Goal: Information Seeking & Learning: Learn about a topic

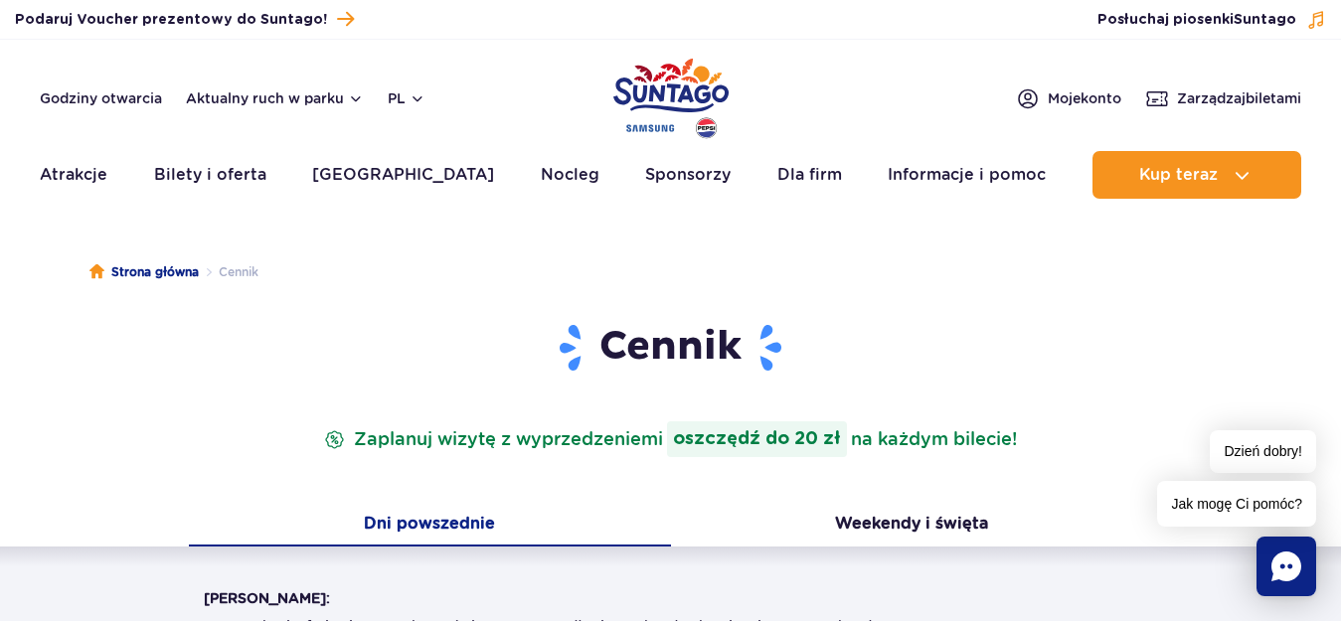
drag, startPoint x: 1335, startPoint y: 89, endPoint x: 1333, endPoint y: 115, distance: 25.9
click at [1330, 128] on header "Godziny otwarcia Aktualny ruch w parku pl PL EN UA Moje konto Zarządzaj biletam…" at bounding box center [670, 125] width 1341 height 170
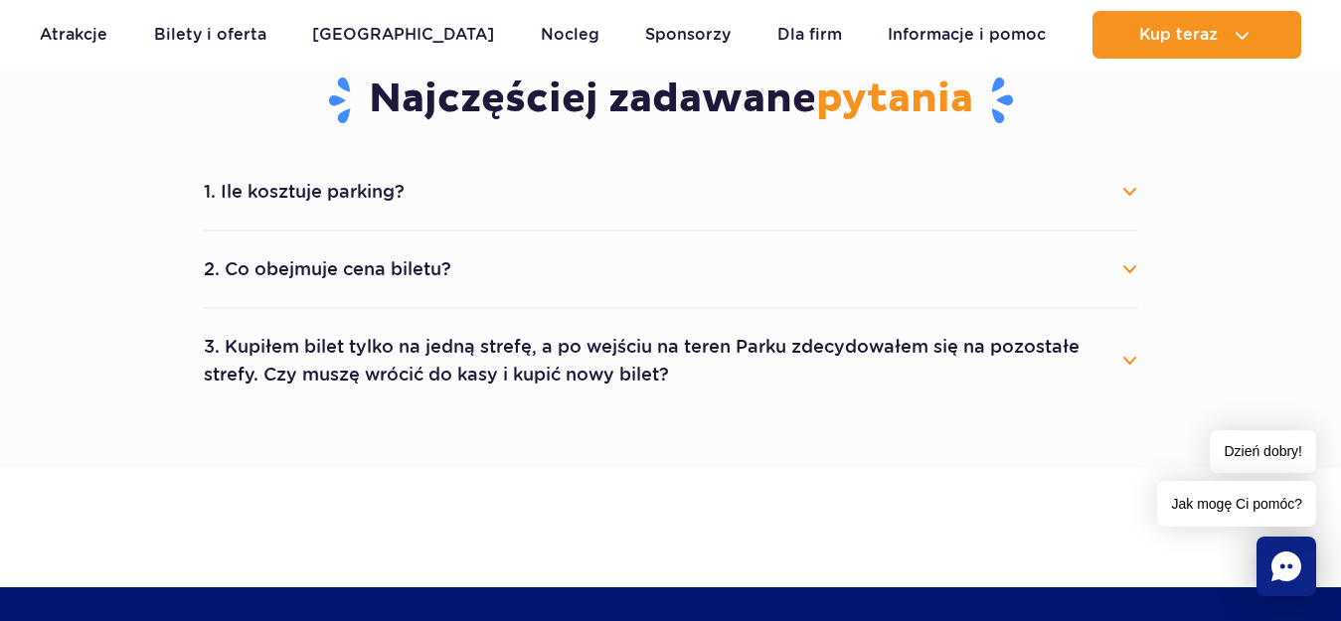
scroll to position [1102, 0]
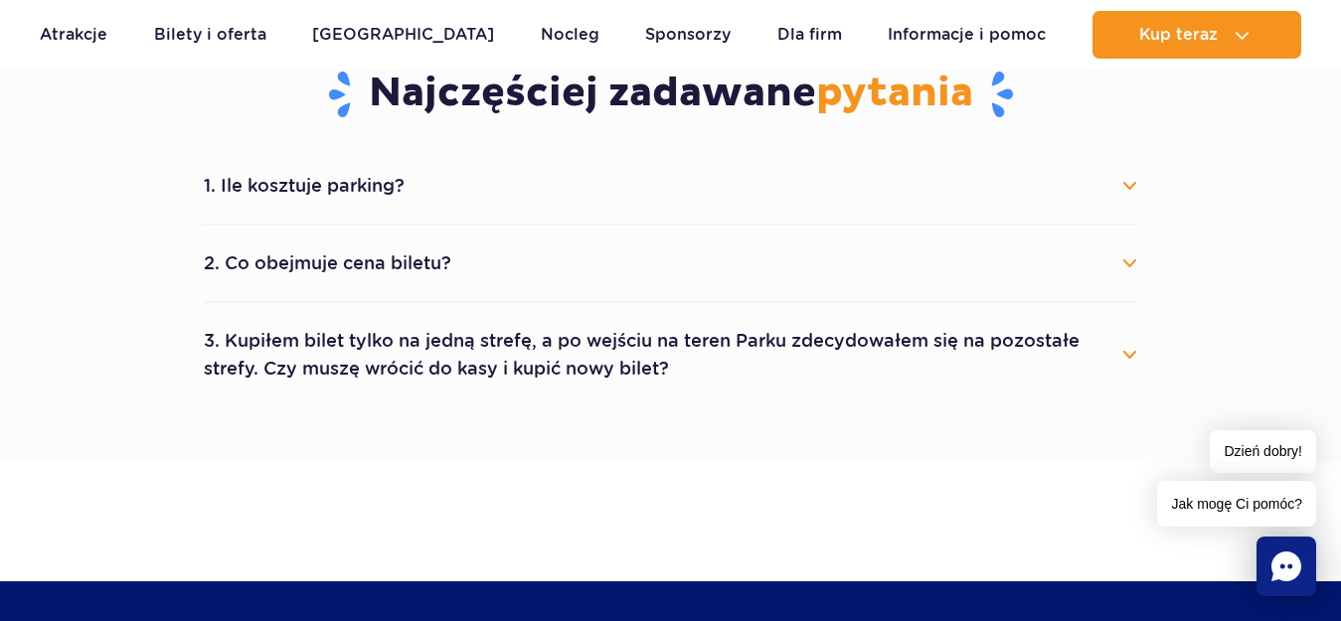
click at [1141, 273] on div "1. Ile kosztuje parking? Parking kosztuje 25 zł za każdy rozpoczęty dzień kalen…" at bounding box center [671, 277] width 964 height 258
click at [1114, 276] on button "2. Co obejmuje cena biletu?" at bounding box center [671, 264] width 934 height 44
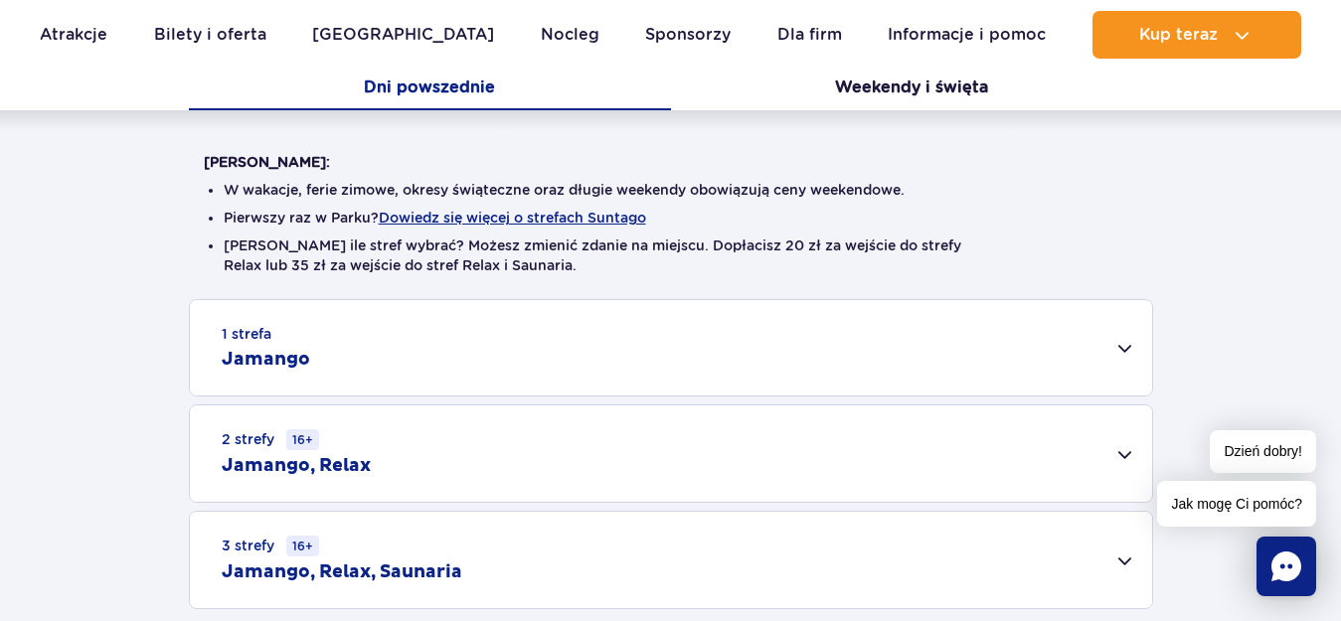
scroll to position [403, 0]
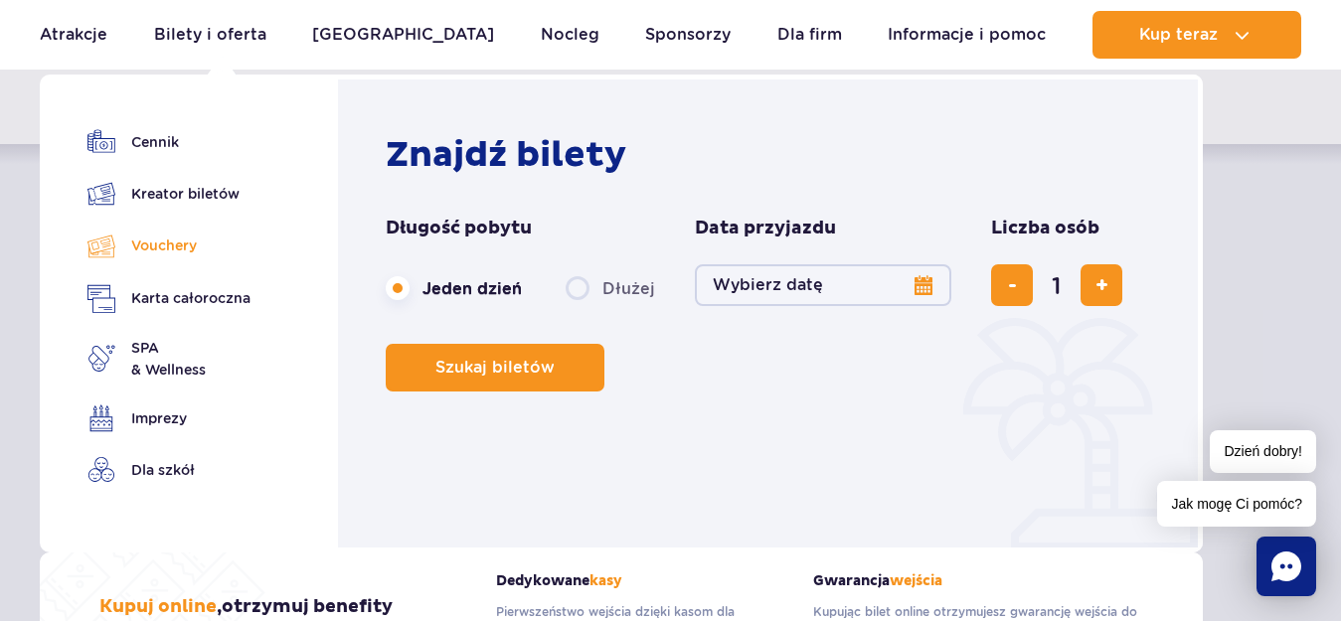
click at [167, 247] on link "Vouchery" at bounding box center [168, 246] width 163 height 29
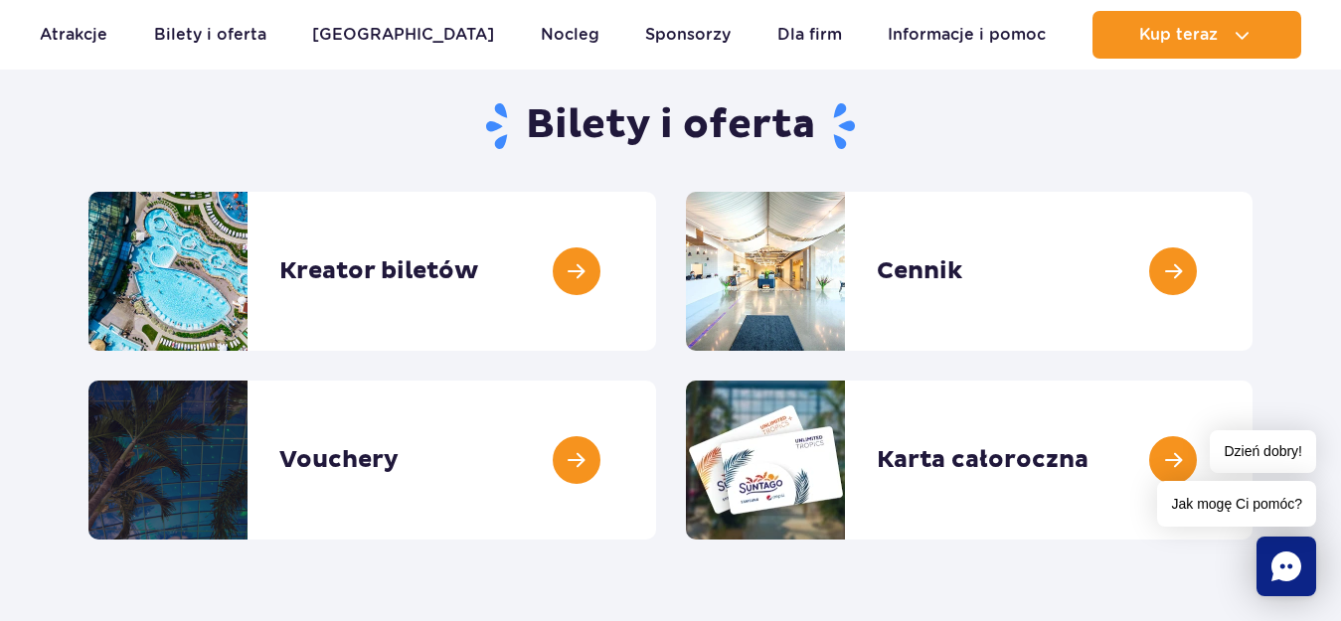
scroll to position [167, 0]
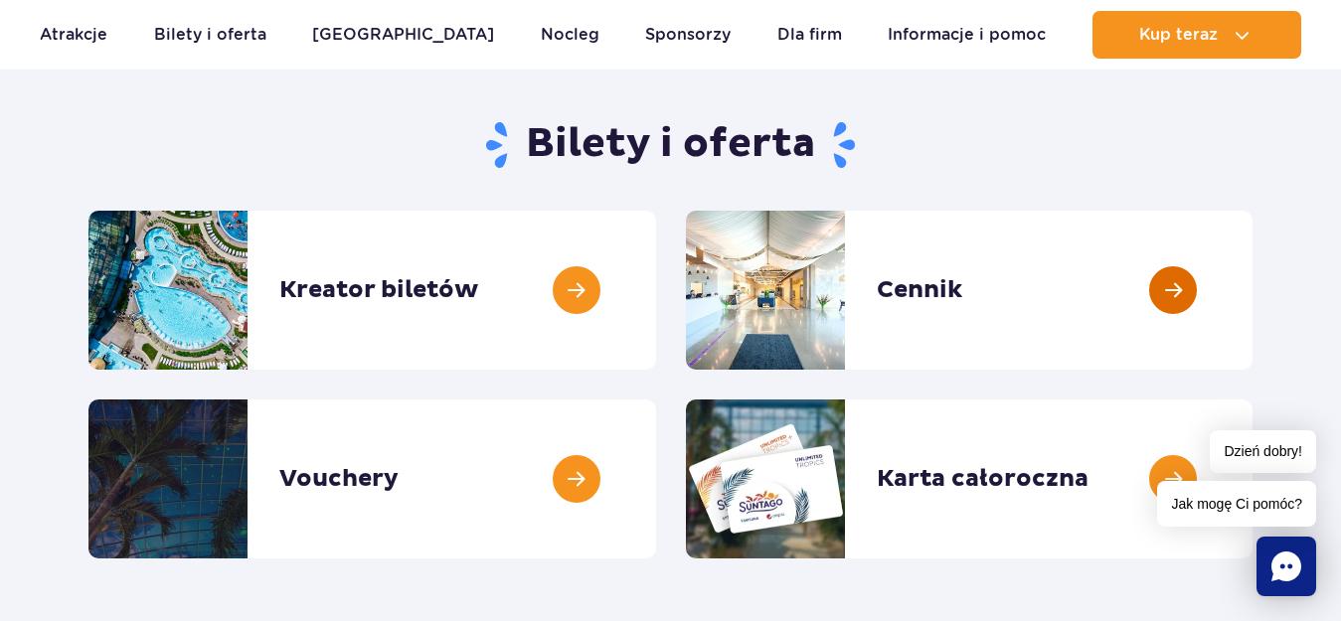
click at [1252, 292] on link at bounding box center [1252, 290] width 0 height 159
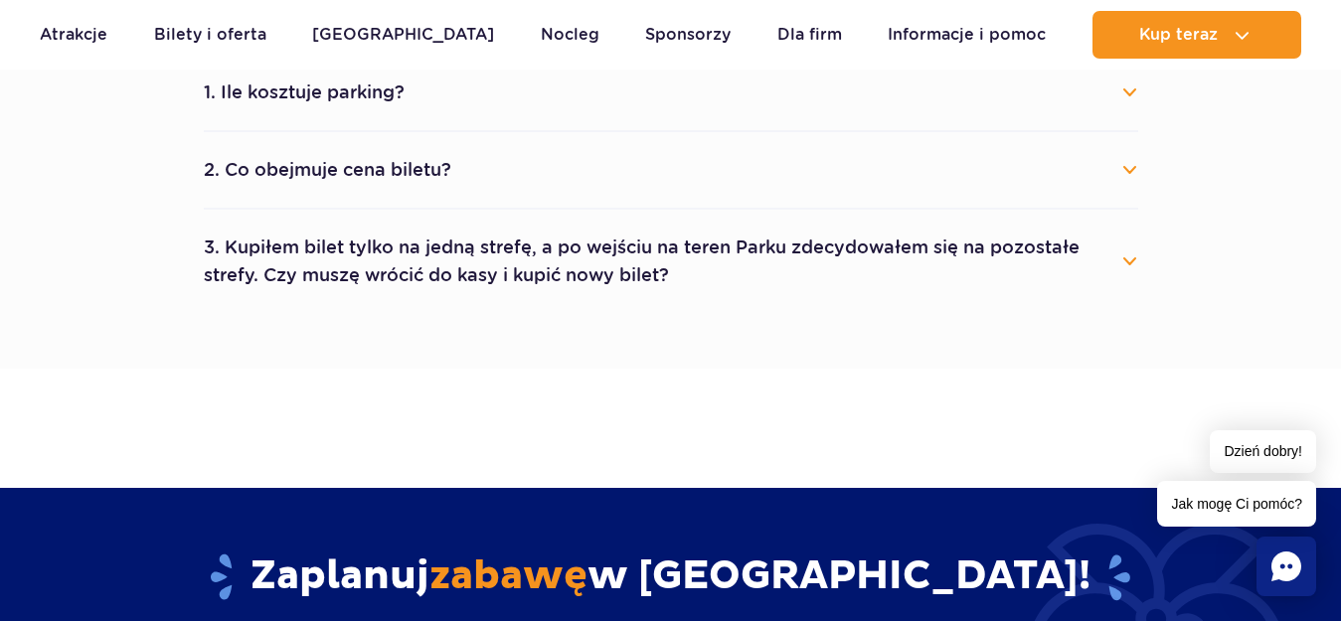
scroll to position [652, 0]
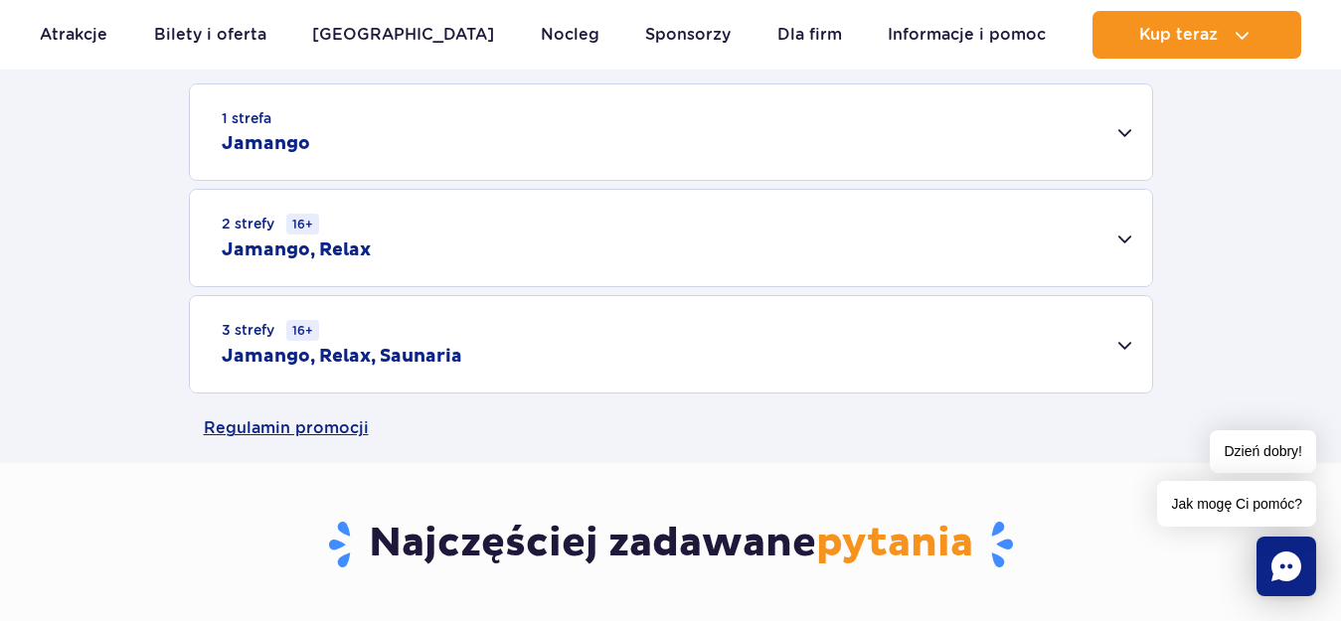
click at [1019, 172] on div "1 strefa Jamango" at bounding box center [671, 131] width 962 height 95
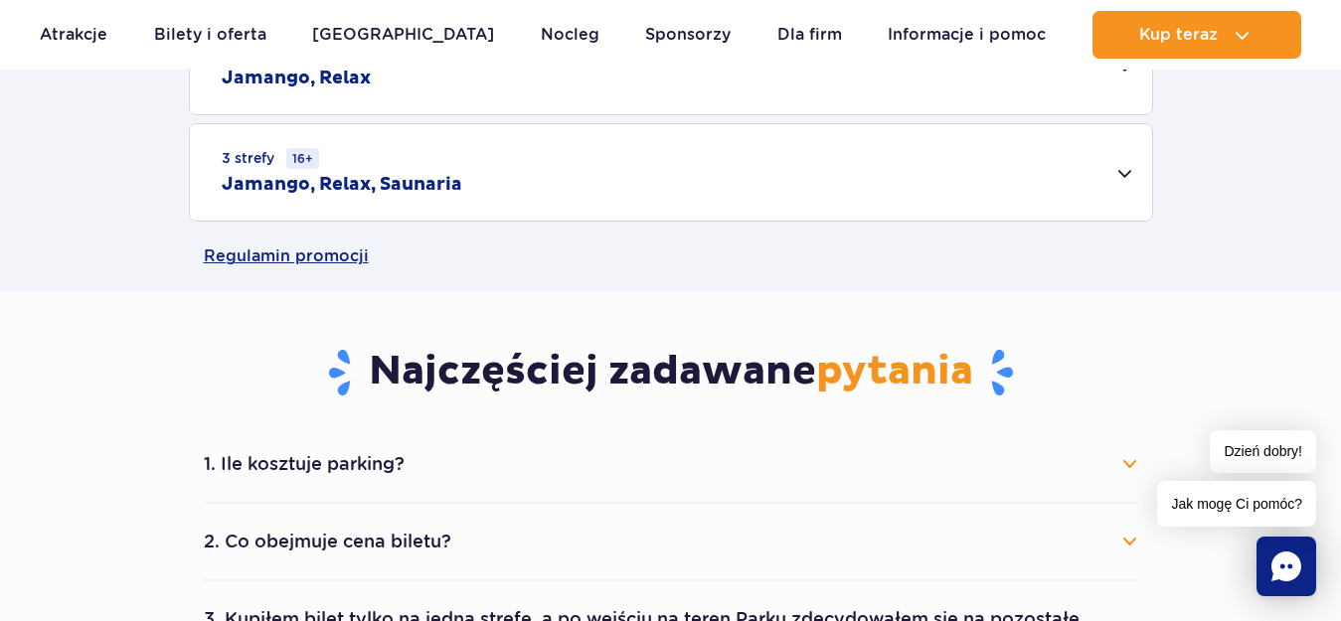
scroll to position [1533, 0]
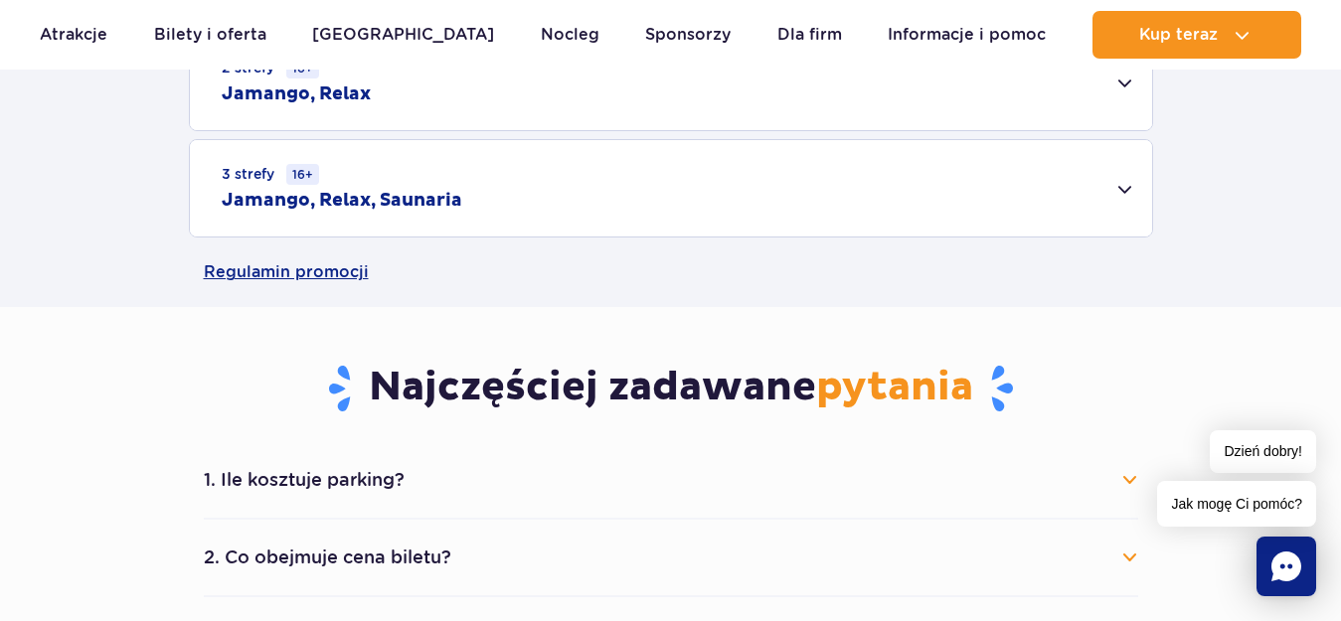
click at [1126, 197] on div "3 strefy 16+ Jamango, Relax, Saunaria" at bounding box center [671, 188] width 962 height 96
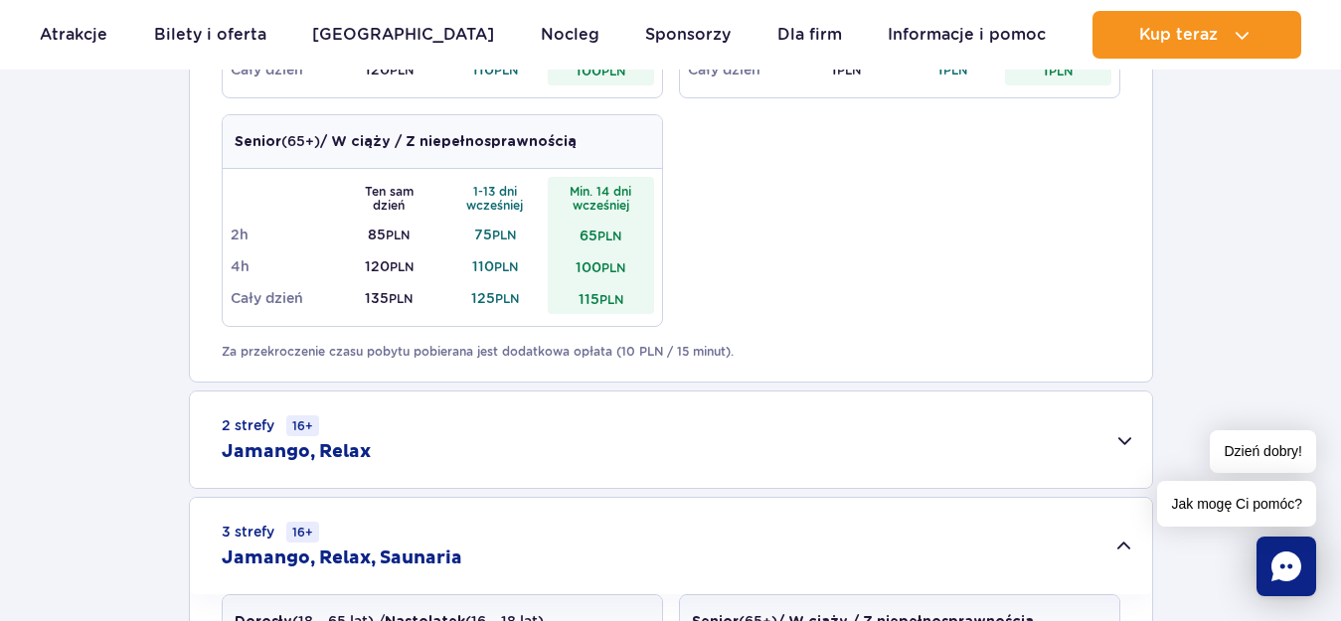
scroll to position [1499, 0]
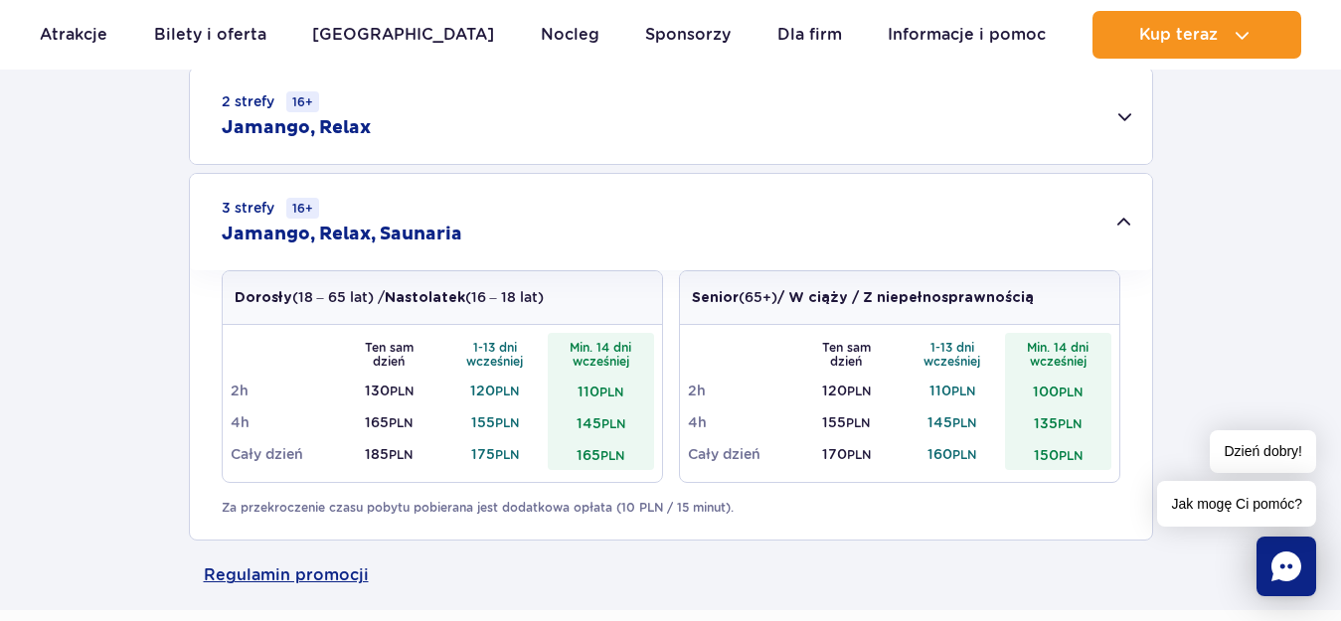
click at [1113, 132] on div "2 strefy 16+ Jamango, Relax" at bounding box center [671, 116] width 962 height 96
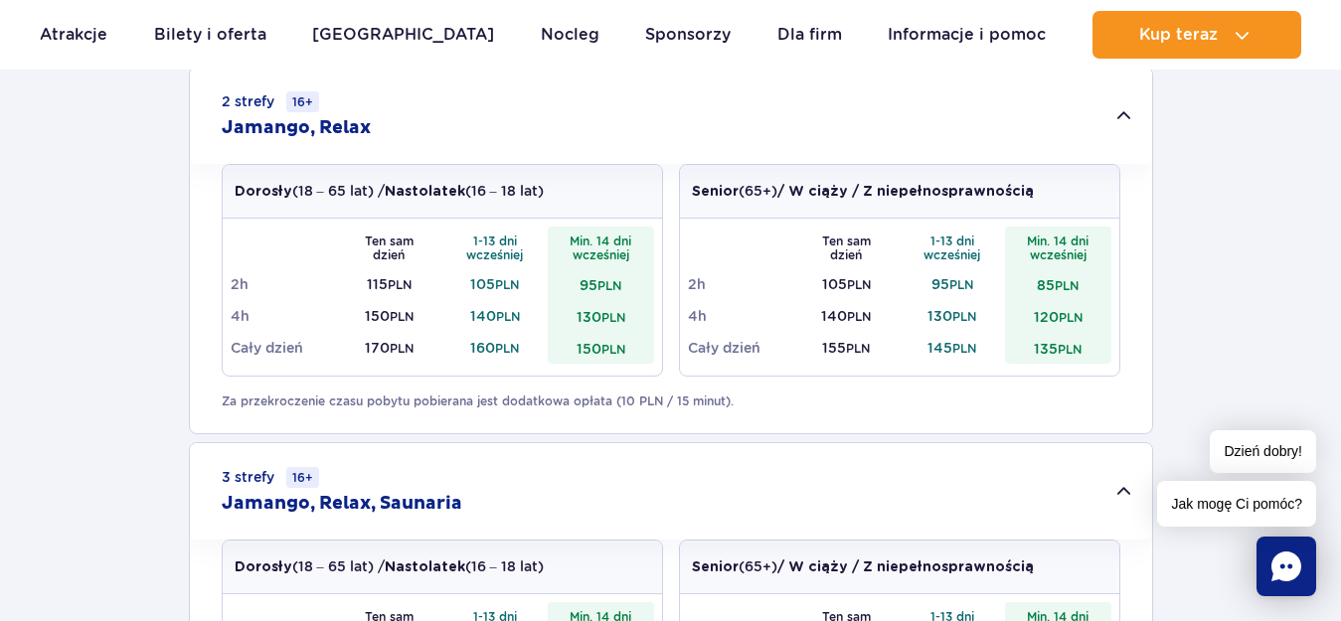
drag, startPoint x: 1327, startPoint y: 273, endPoint x: 1356, endPoint y: 210, distance: 69.8
click at [1320, 196] on div "1 strefa Jamango Dorosły (18 – 65 lat) / Nastolatek (16 – 18 lat) Ten sam dzień…" at bounding box center [670, 23] width 1341 height 1573
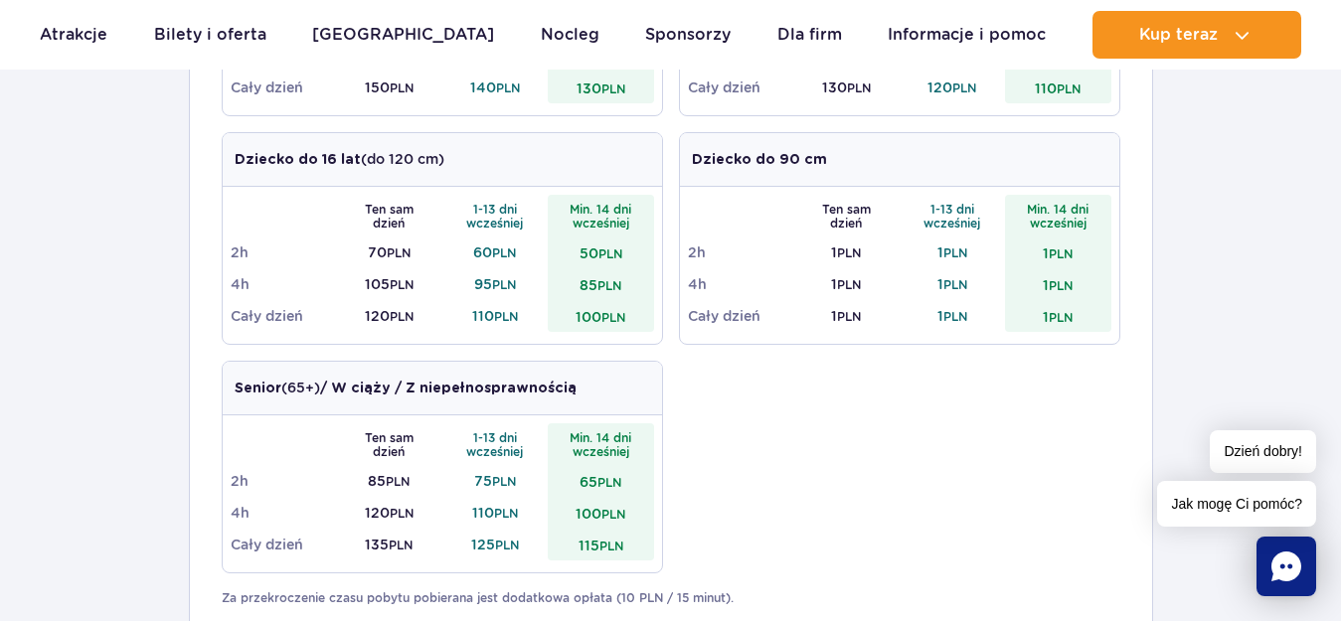
scroll to position [0, 0]
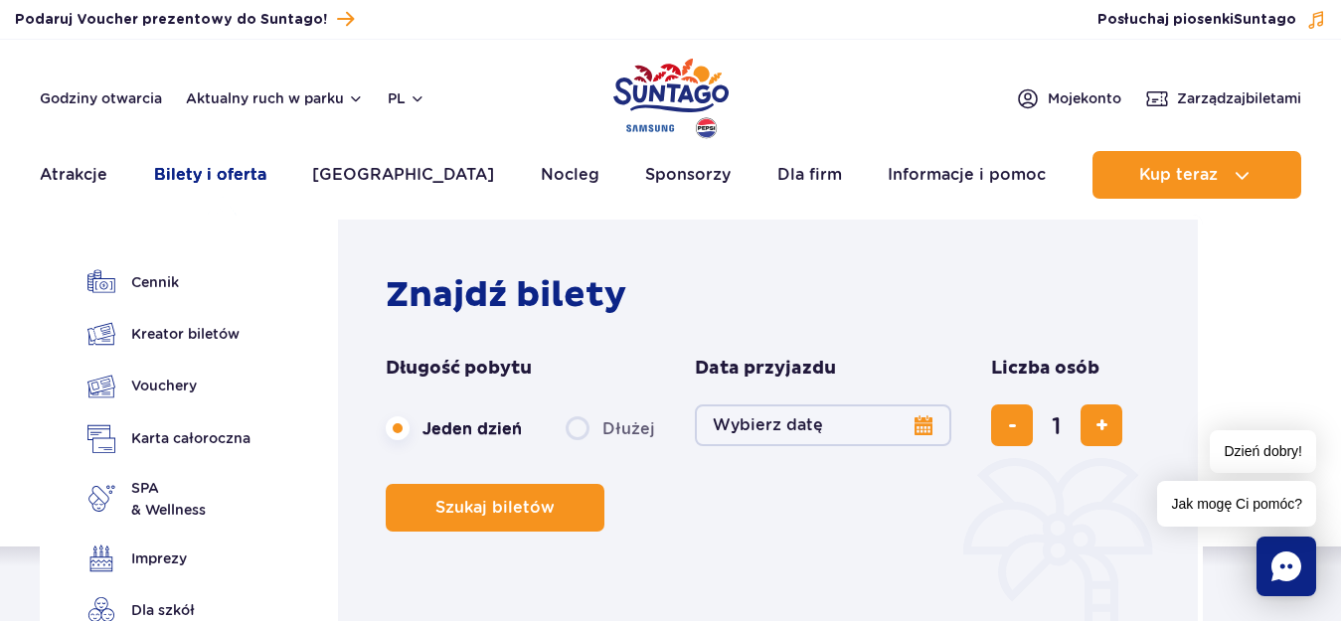
click at [190, 183] on link "Bilety i oferta" at bounding box center [210, 175] width 112 height 48
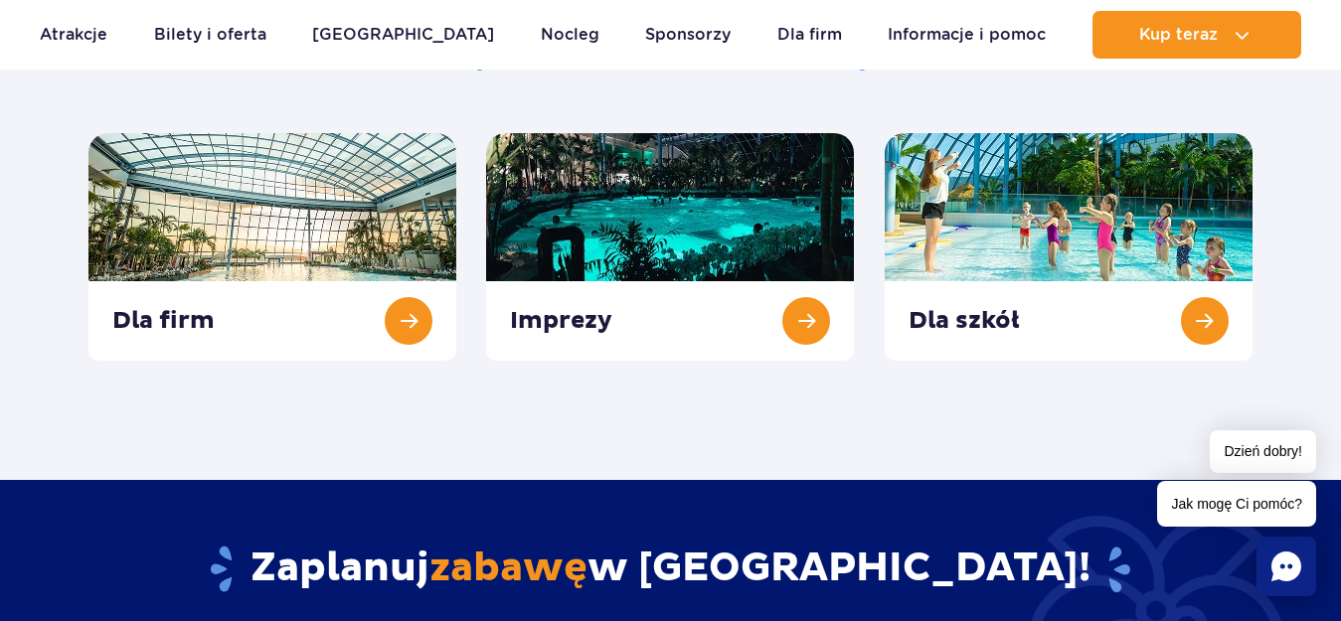
scroll to position [786, 0]
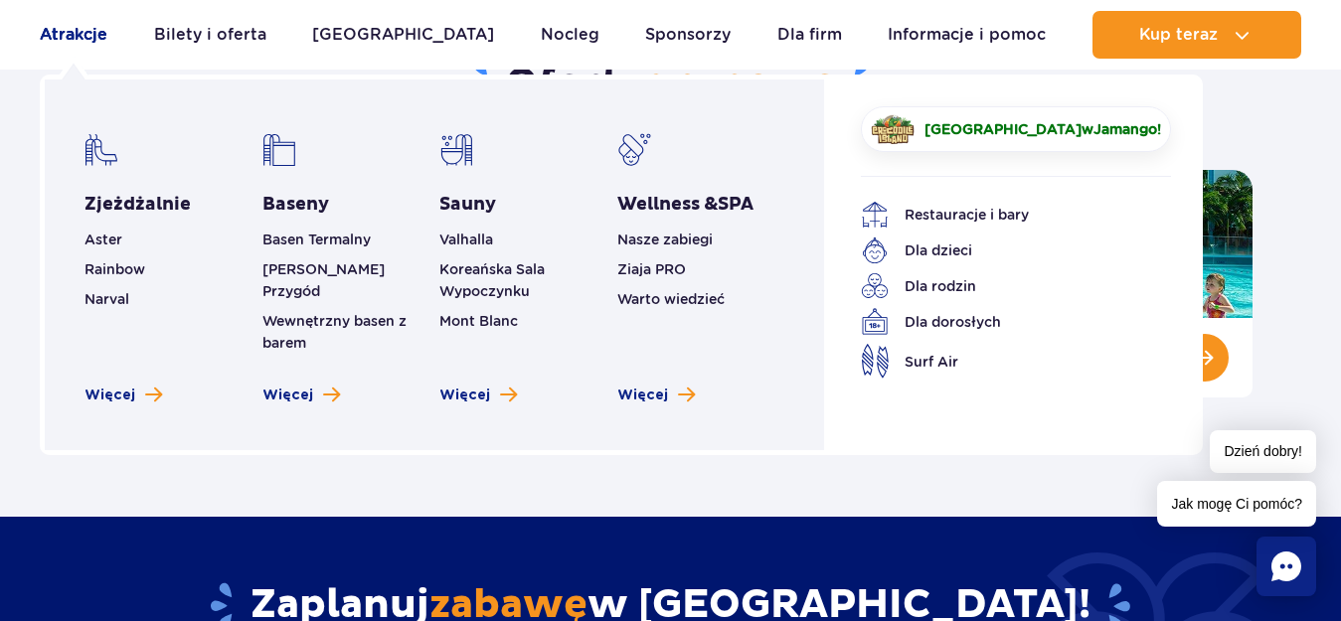
click at [41, 44] on link "Atrakcje" at bounding box center [74, 35] width 68 height 48
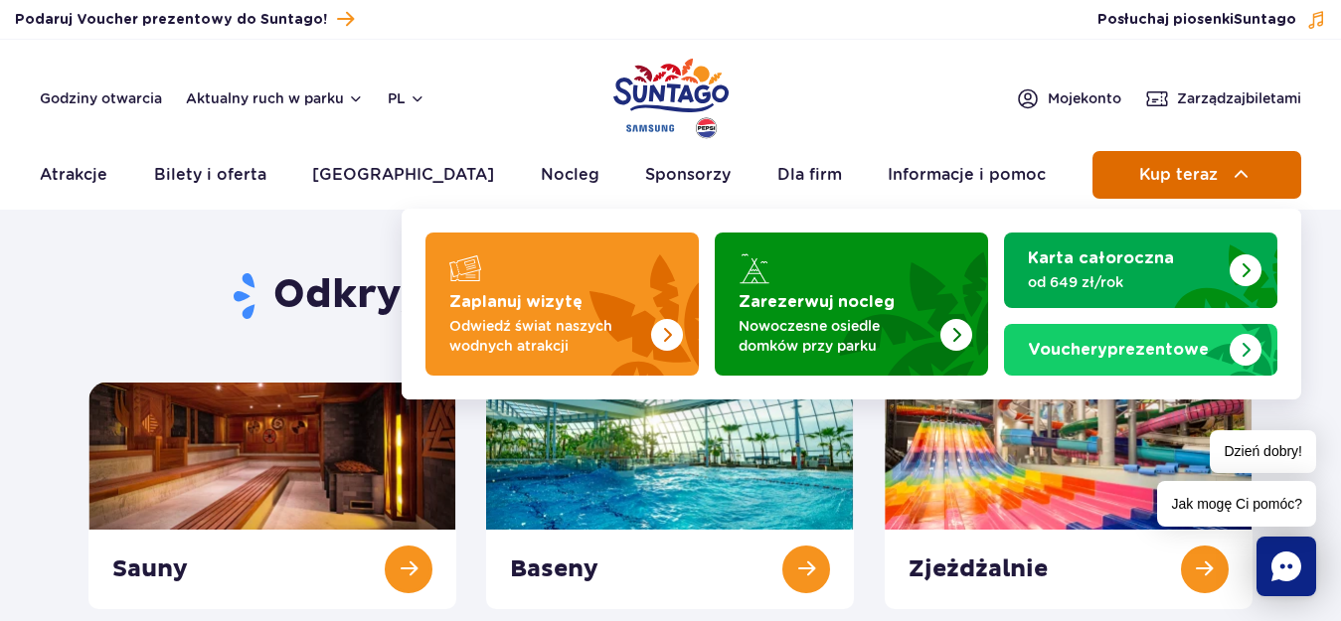
click at [1213, 164] on button "Kup teraz" at bounding box center [1196, 175] width 209 height 48
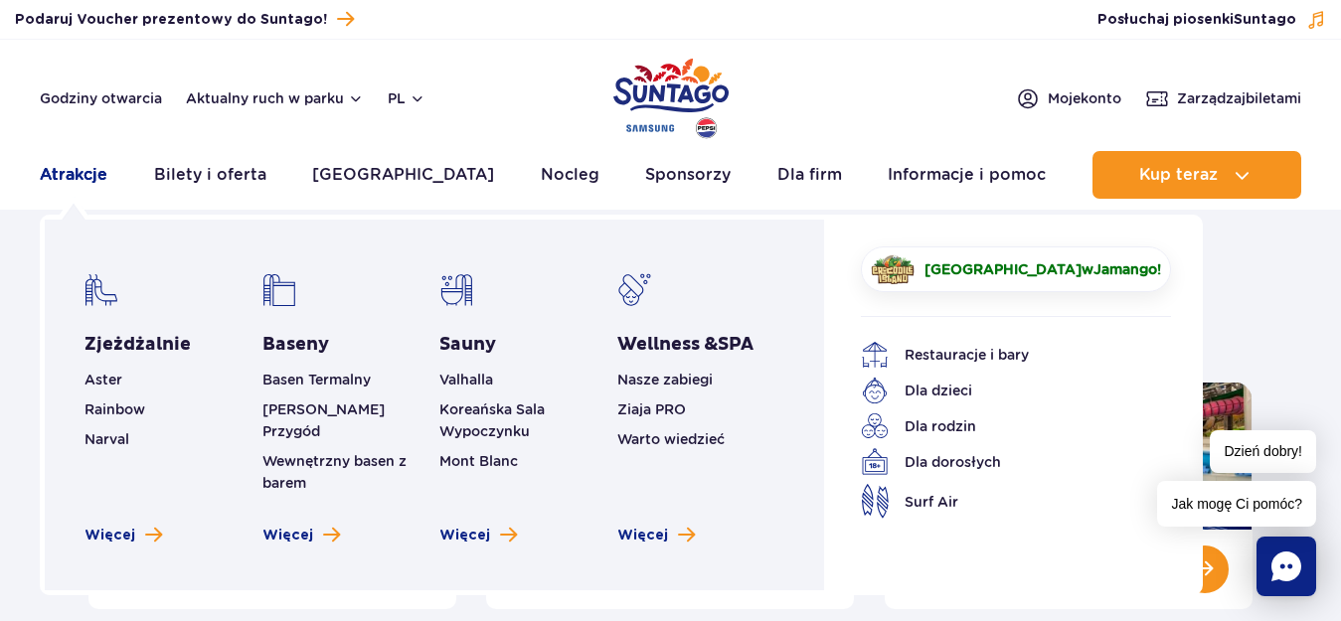
click at [82, 172] on link "Atrakcje" at bounding box center [74, 175] width 68 height 48
